Goal: Information Seeking & Learning: Check status

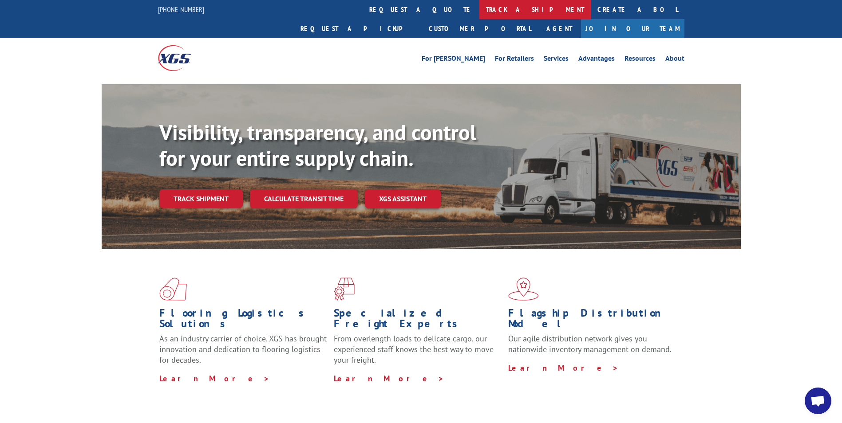
click at [479, 7] on link "track a shipment" at bounding box center [534, 9] width 111 height 19
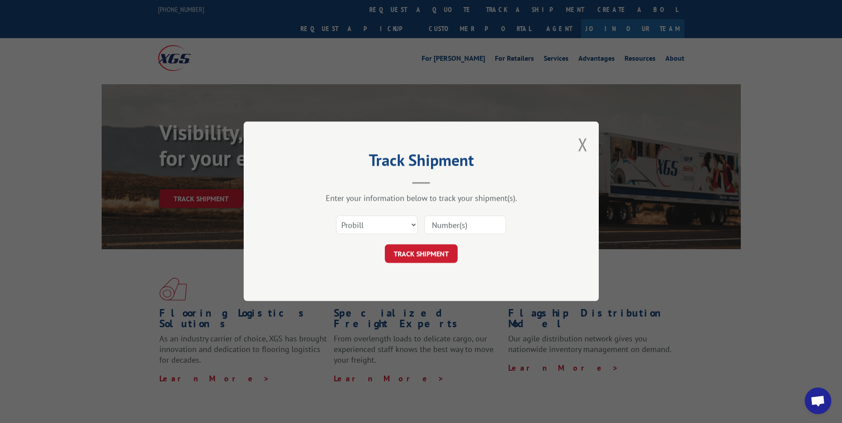
click at [431, 222] on input at bounding box center [465, 225] width 82 height 19
drag, startPoint x: 431, startPoint y: 222, endPoint x: 399, endPoint y: 225, distance: 32.1
click at [399, 225] on select "Select category... Probill BOL PO" at bounding box center [377, 225] width 82 height 19
select select "po"
click at [336, 216] on select "Select category... Probill BOL PO" at bounding box center [377, 225] width 82 height 19
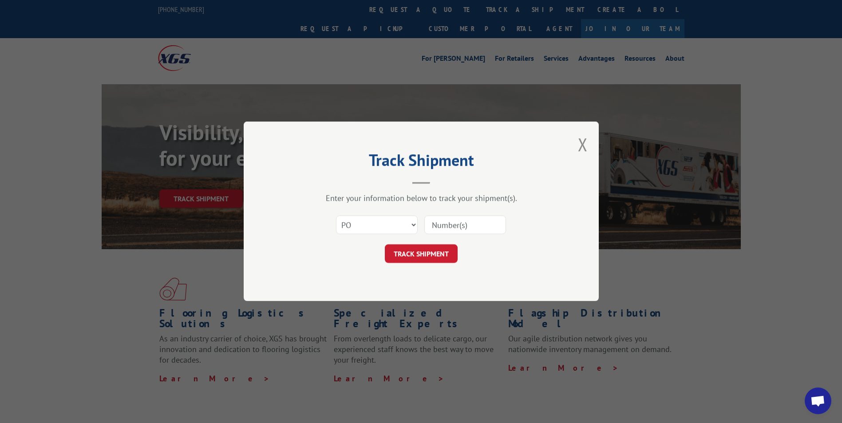
click at [432, 225] on input at bounding box center [465, 225] width 82 height 19
paste input "10543268"
type input "10543268"
click at [426, 256] on button "TRACK SHIPMENT" at bounding box center [421, 254] width 73 height 19
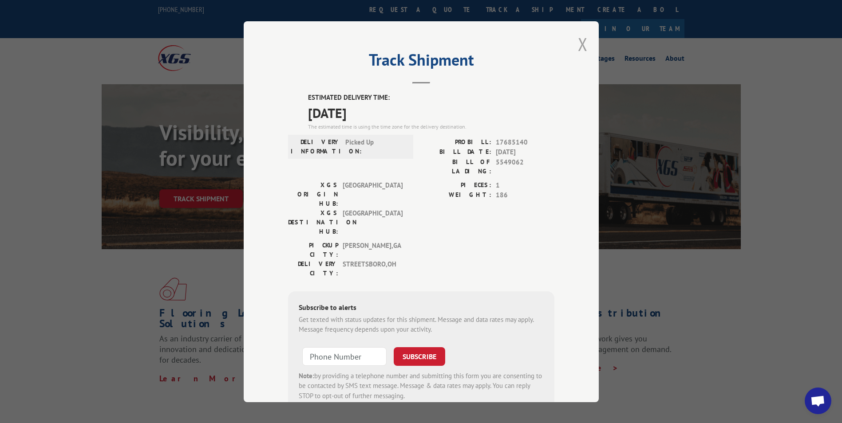
click at [582, 43] on button "Close modal" at bounding box center [583, 44] width 10 height 24
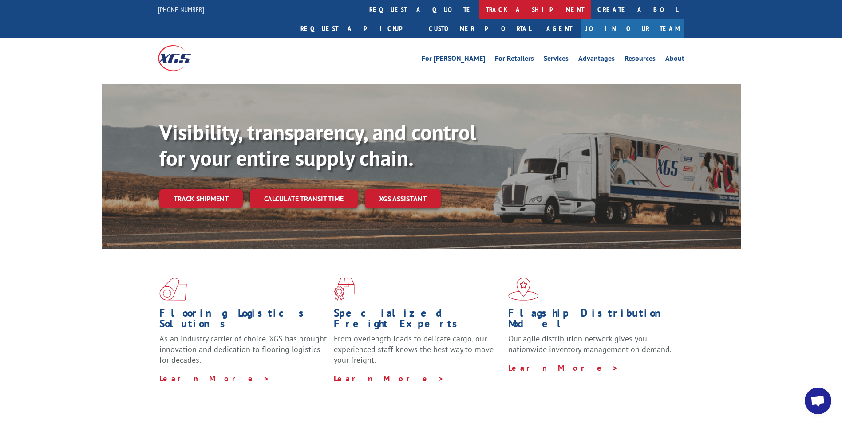
click at [479, 8] on link "track a shipment" at bounding box center [534, 9] width 111 height 19
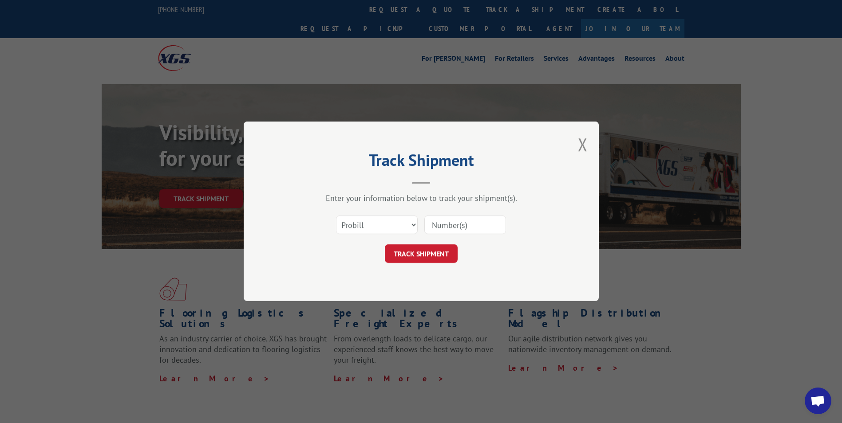
click at [435, 226] on input at bounding box center [465, 225] width 82 height 19
paste input "17674827"
type input "17674827"
click at [421, 254] on button "TRACK SHIPMENT" at bounding box center [421, 254] width 73 height 19
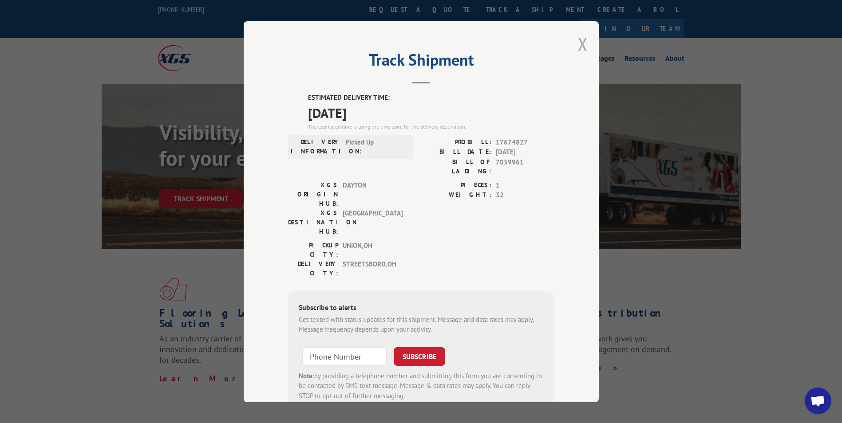
click at [579, 45] on button "Close modal" at bounding box center [583, 44] width 10 height 24
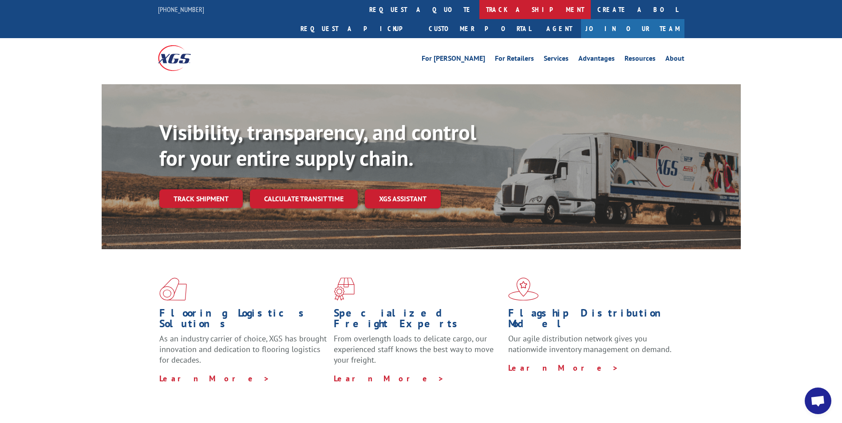
click at [479, 7] on link "track a shipment" at bounding box center [534, 9] width 111 height 19
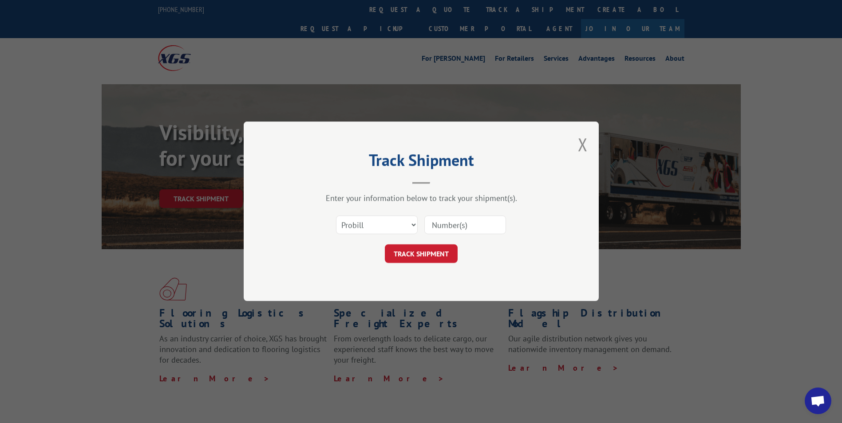
click at [434, 226] on input at bounding box center [465, 225] width 82 height 19
paste input "17479195"
type input "17479195"
click at [420, 248] on button "TRACK SHIPMENT" at bounding box center [421, 254] width 73 height 19
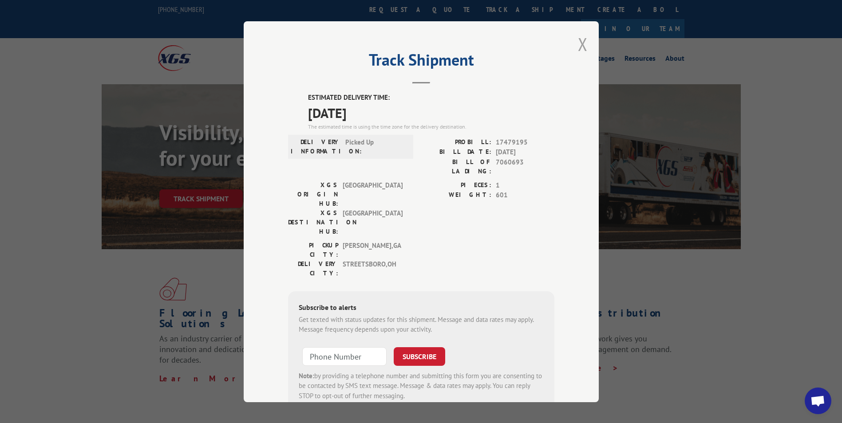
click at [579, 42] on button "Close modal" at bounding box center [583, 44] width 10 height 24
